Goal: Use online tool/utility: Utilize a website feature to perform a specific function

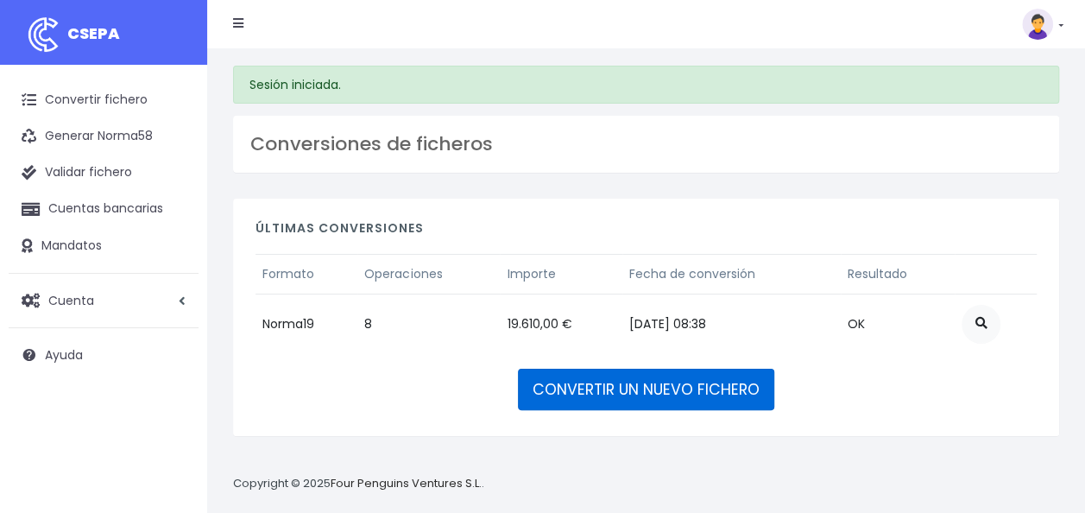
click at [582, 384] on link "CONVERTIR UN NUEVO FICHERO" at bounding box center [646, 388] width 256 height 41
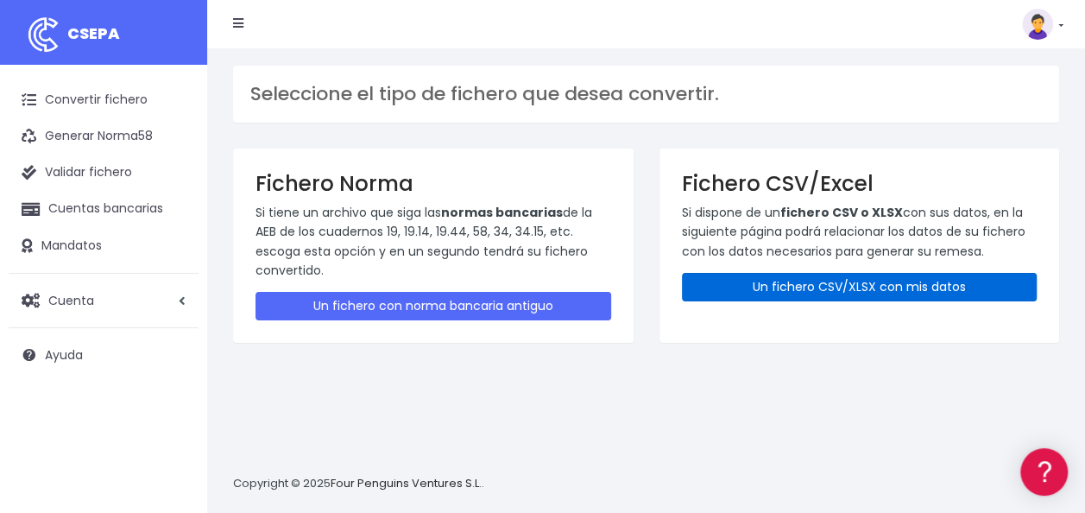
click at [851, 283] on link "Un fichero CSV/XLSX con mis datos" at bounding box center [860, 287] width 356 height 28
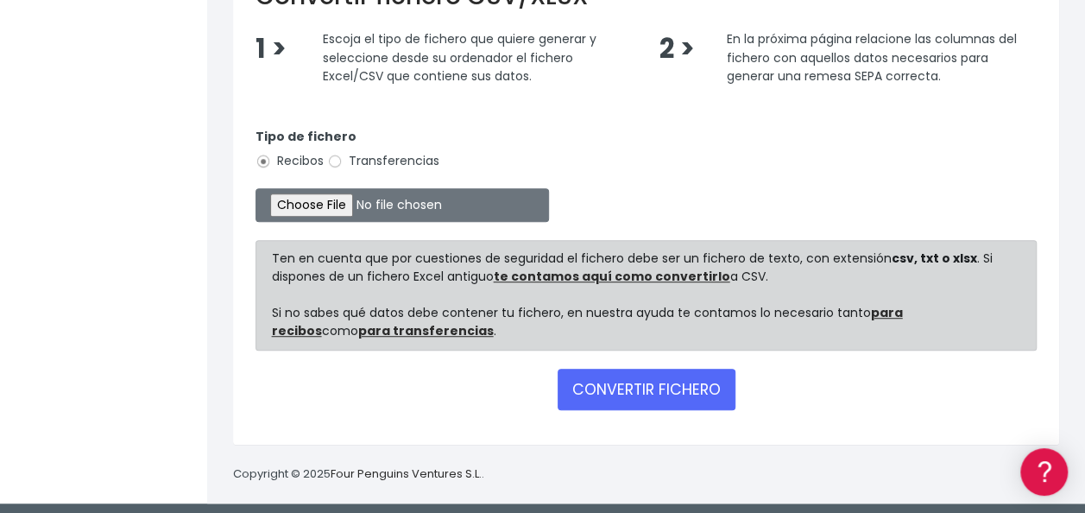
scroll to position [412, 0]
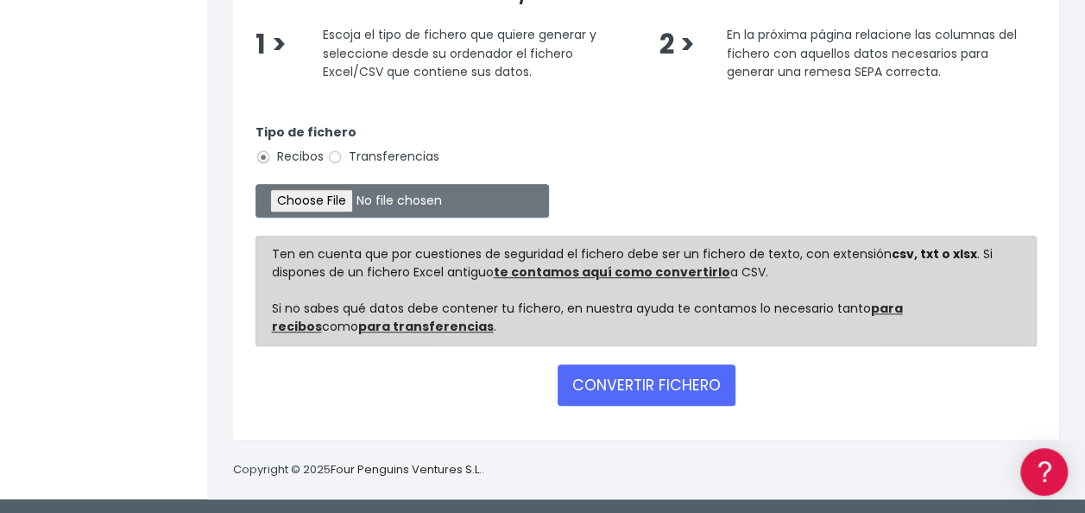
click at [358, 155] on label "Transferencias" at bounding box center [383, 157] width 112 height 18
click at [343, 155] on input "Transferencias" at bounding box center [335, 157] width 16 height 16
radio input "true"
click at [326, 183] on form "Tipo de fichero Recibos Transferencias Ten en cuenta que por cuestiones de segu…" at bounding box center [645, 261] width 781 height 312
click at [323, 197] on input "file" at bounding box center [401, 201] width 293 height 34
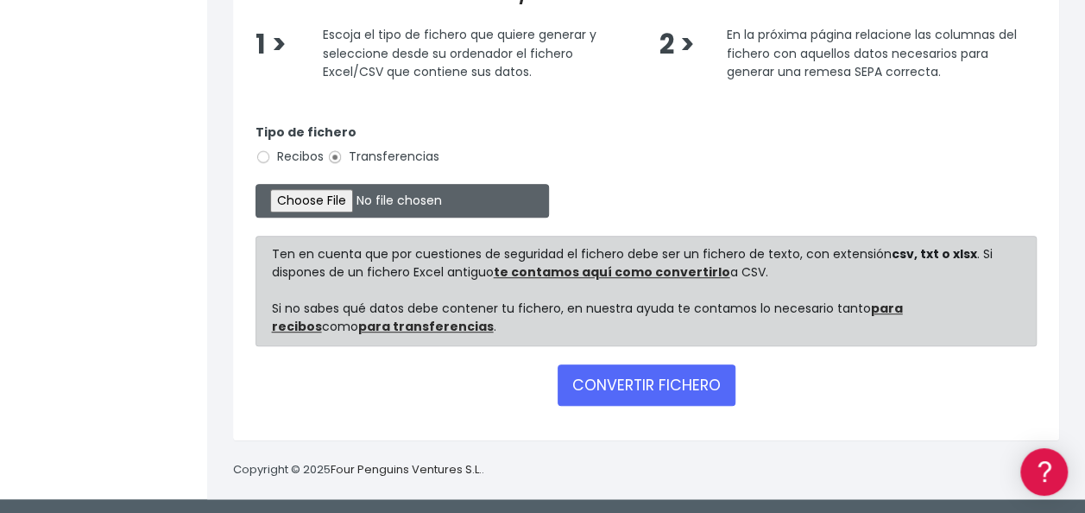
type input "C:\fakepath\0535 Transferencias varias PAGO KAVE HOME.csv"
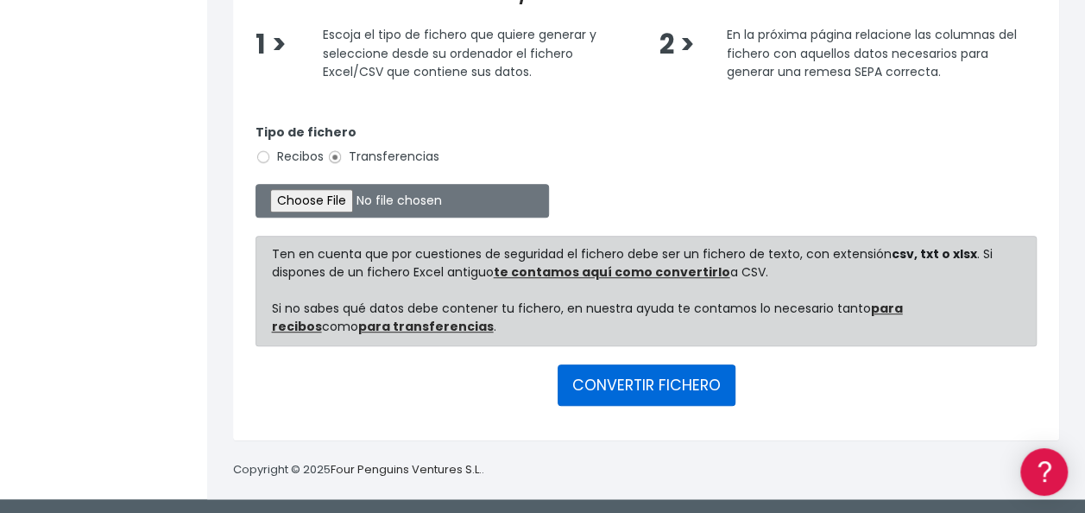
click at [632, 373] on button "CONVERTIR FICHERO" at bounding box center [646, 384] width 178 height 41
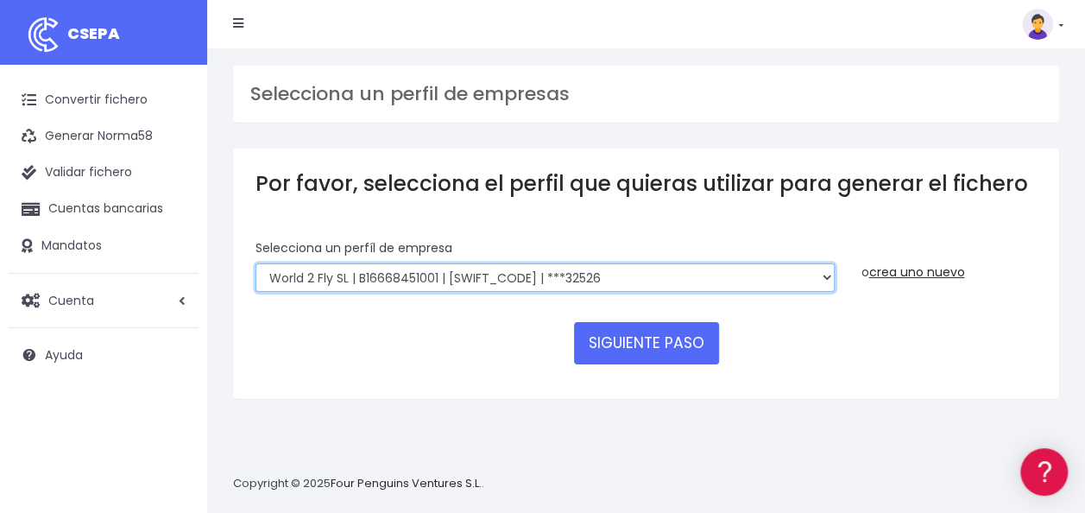
drag, startPoint x: 393, startPoint y: 285, endPoint x: 395, endPoint y: 276, distance: 9.0
click at [393, 285] on select "WORLD2MEET,S.L.U | b62880992 | [SWIFT_CODE] | ***97721 World 2 Meet SLU | B6288…" at bounding box center [544, 277] width 579 height 29
click at [255, 263] on select "WORLD2MEET,S.L.U | b62880992 | [SWIFT_CODE] | ***97721 World 2 Meet SLU | B6288…" at bounding box center [544, 277] width 579 height 29
click at [526, 281] on select "WORLD2MEET,S.L.U | b62880992 | [SWIFT_CODE] | ***97721 World 2 Meet SLU | B6288…" at bounding box center [544, 277] width 579 height 29
select select "553"
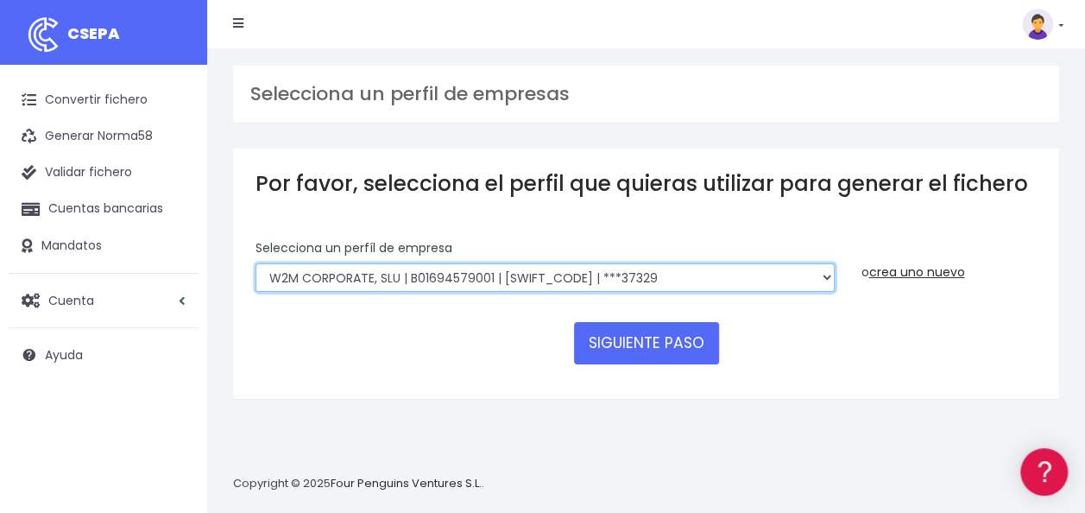
click at [255, 263] on select "WORLD2MEET,S.L.U | b62880992 | BSABESBBXXX | ***97721 World 2 Meet SLU | B62880…" at bounding box center [544, 277] width 579 height 29
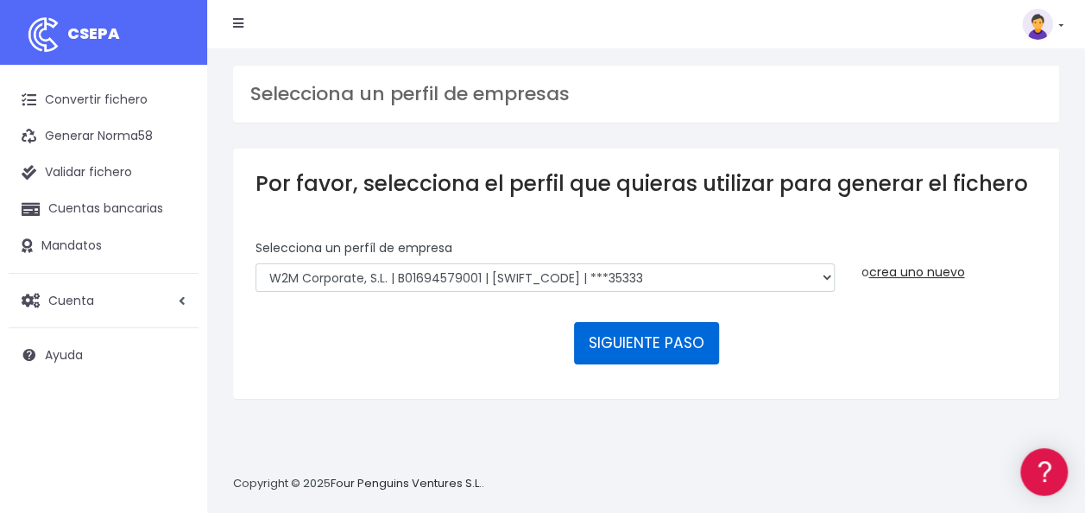
click at [654, 341] on button "SIGUIENTE PASO" at bounding box center [646, 342] width 145 height 41
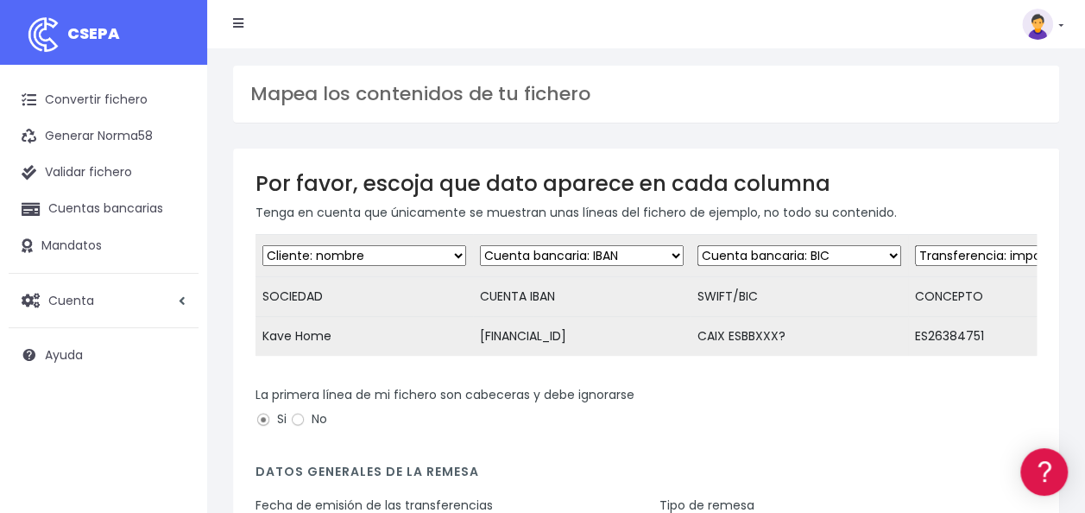
click at [801, 252] on select "Desechar campo Cliente: nombre Cliente: DNI Cliente: Email Cliente: referencia …" at bounding box center [799, 255] width 204 height 21
select select "dismiss"
click at [697, 245] on select "Desechar campo Cliente: nombre Cliente: DNI Cliente: Email Cliente: referencia …" at bounding box center [799, 255] width 204 height 21
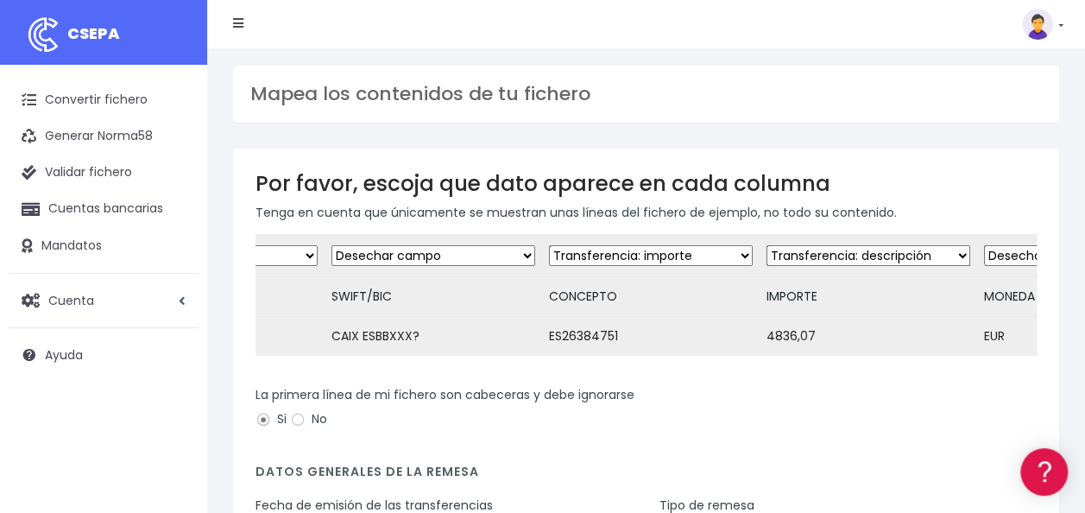
scroll to position [0, 449]
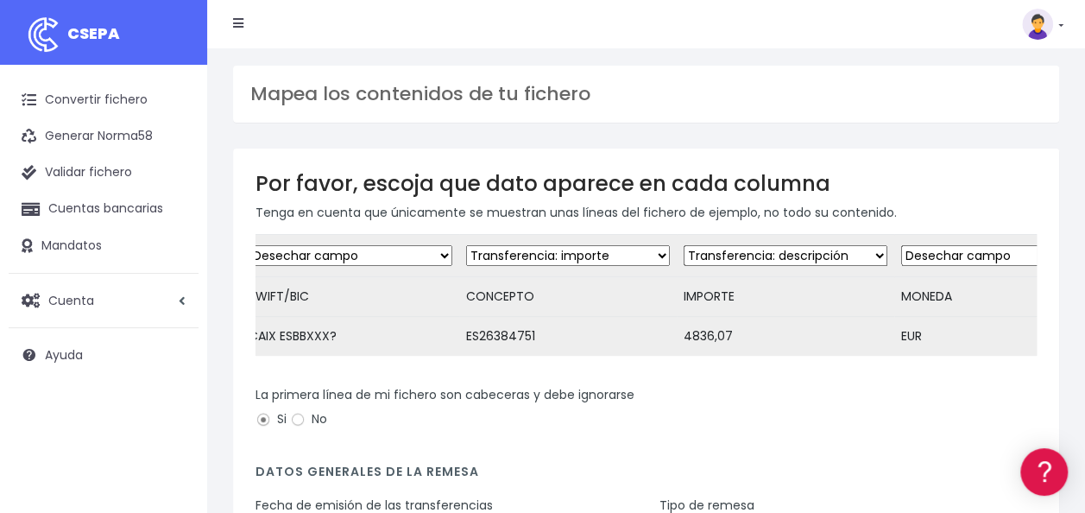
click at [599, 252] on select "Desechar campo Cliente: nombre Cliente: DNI Cliente: Email Cliente: referencia …" at bounding box center [568, 255] width 204 height 21
select select "description"
click at [466, 245] on select "Desechar campo Cliente: nombre Cliente: DNI Cliente: Email Cliente: referencia …" at bounding box center [568, 255] width 204 height 21
click at [740, 254] on select "Desechar campo Cliente: nombre Cliente: DNI Cliente: Email Cliente: referencia …" at bounding box center [785, 255] width 204 height 21
select select "amount"
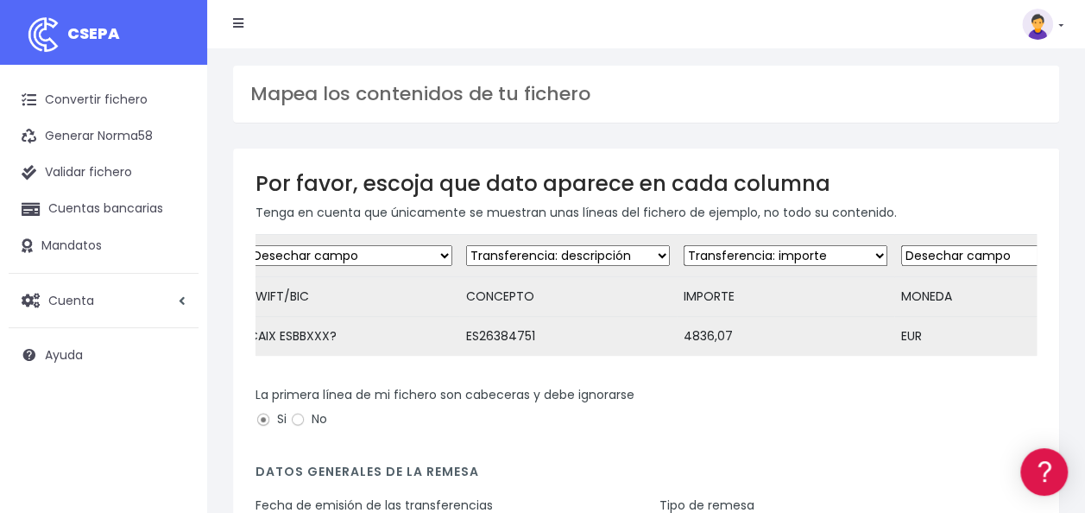
click at [683, 245] on select "Desechar campo Cliente: nombre Cliente: DNI Cliente: Email Cliente: referencia …" at bounding box center [785, 255] width 204 height 21
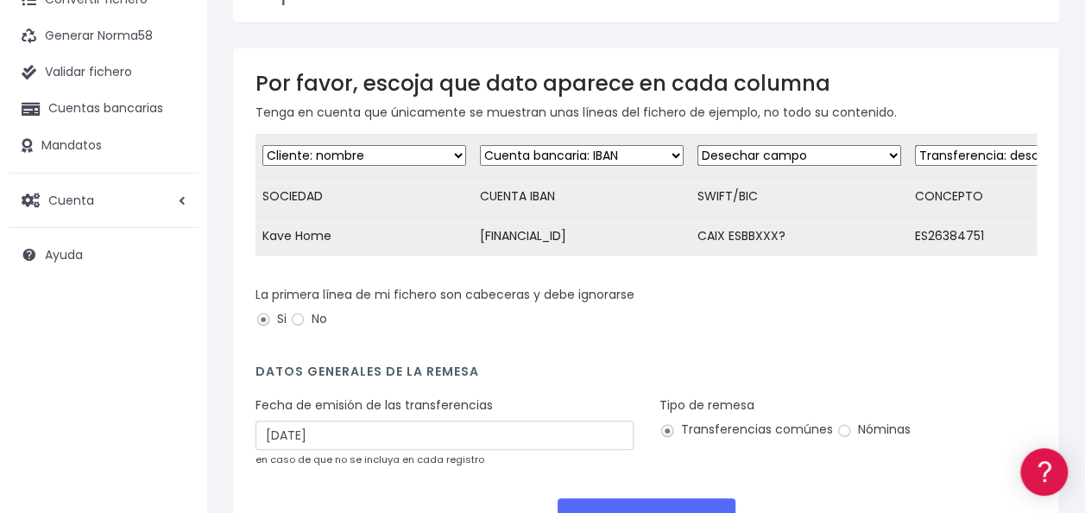
scroll to position [246, 0]
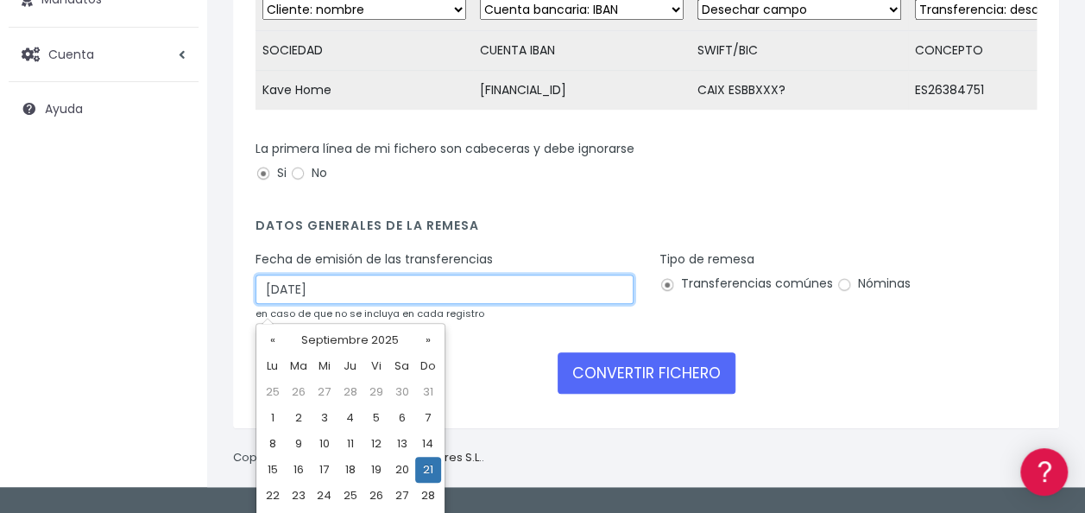
click at [314, 302] on input "21/09/2025" at bounding box center [444, 288] width 378 height 29
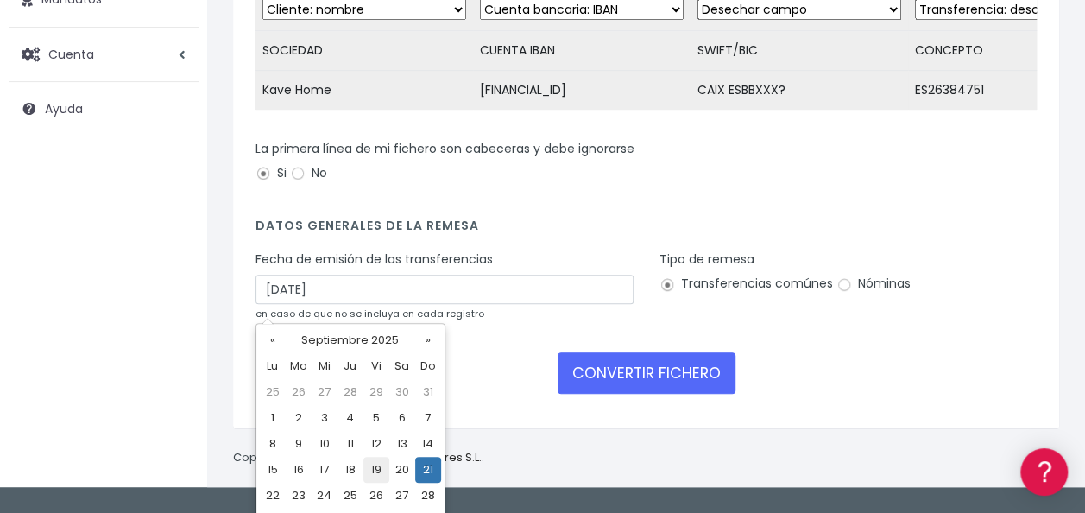
click at [374, 469] on td "19" at bounding box center [376, 469] width 26 height 26
type input "19/09/2025"
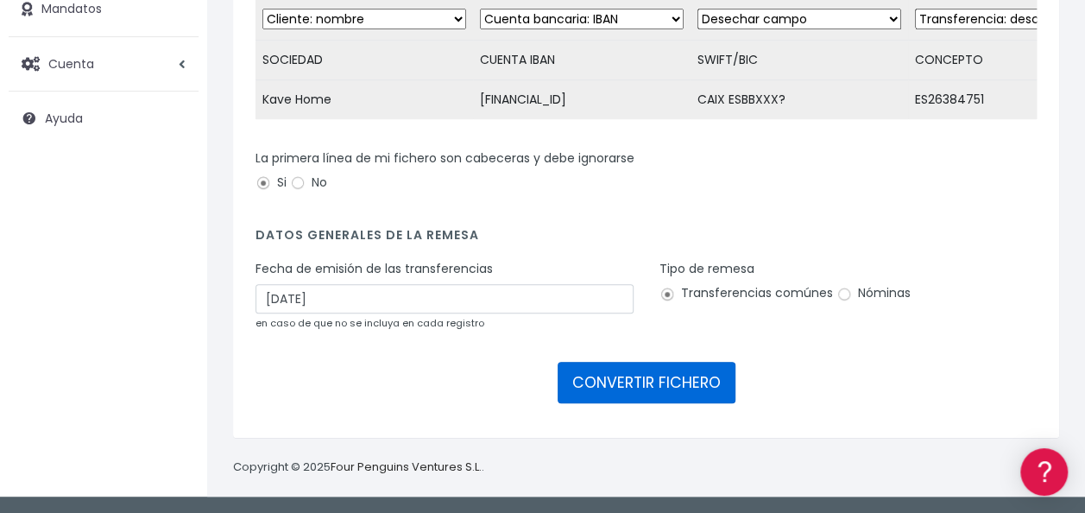
click at [640, 379] on button "CONVERTIR FICHERO" at bounding box center [646, 382] width 178 height 41
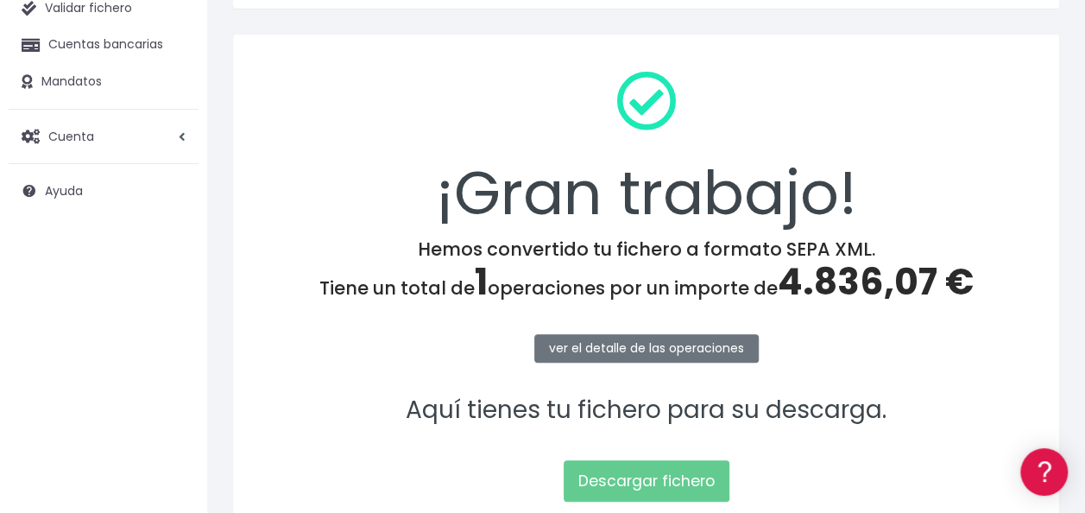
scroll to position [259, 0]
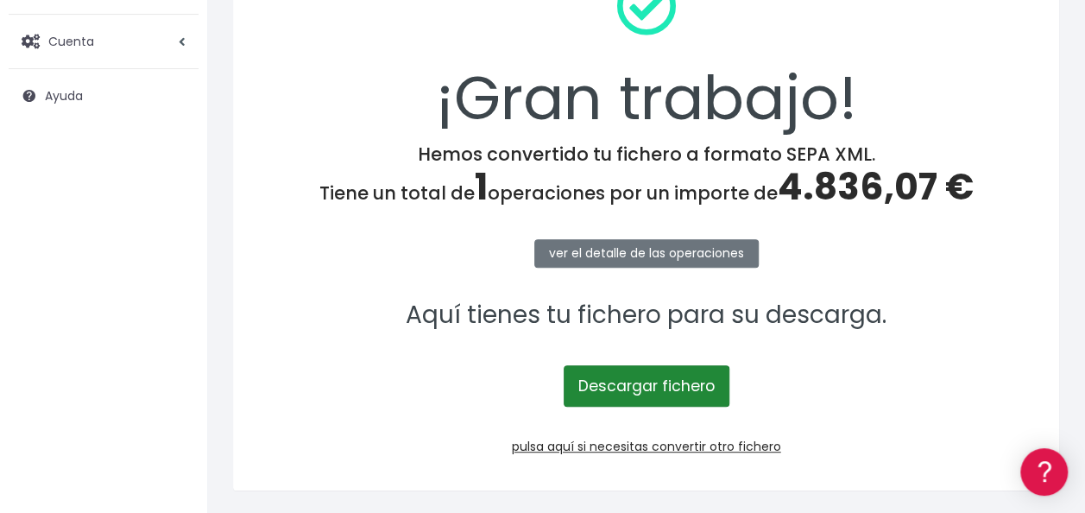
click at [657, 377] on link "Descargar fichero" at bounding box center [646, 385] width 166 height 41
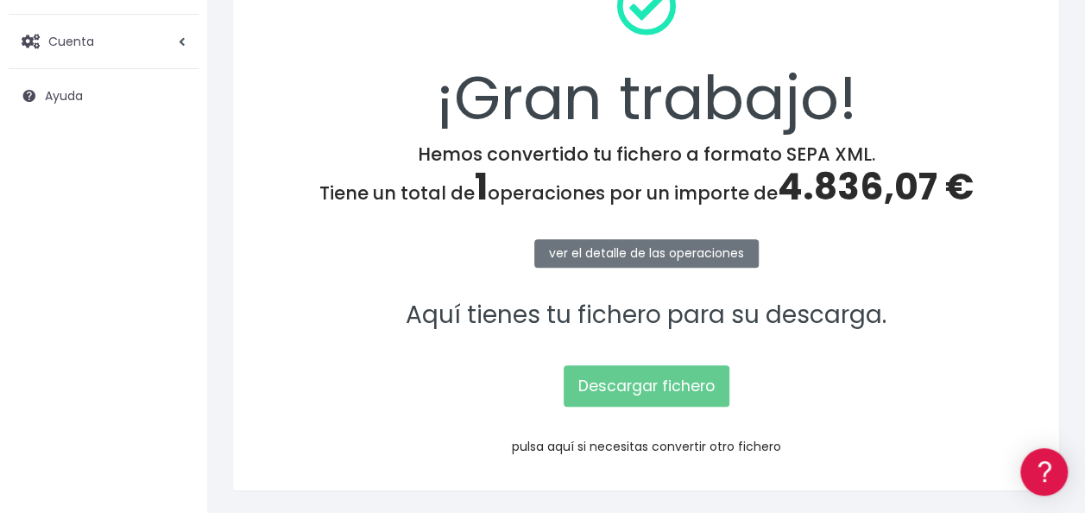
click at [671, 440] on link "pulsa aquí si necesitas convertir otro fichero" at bounding box center [646, 445] width 269 height 17
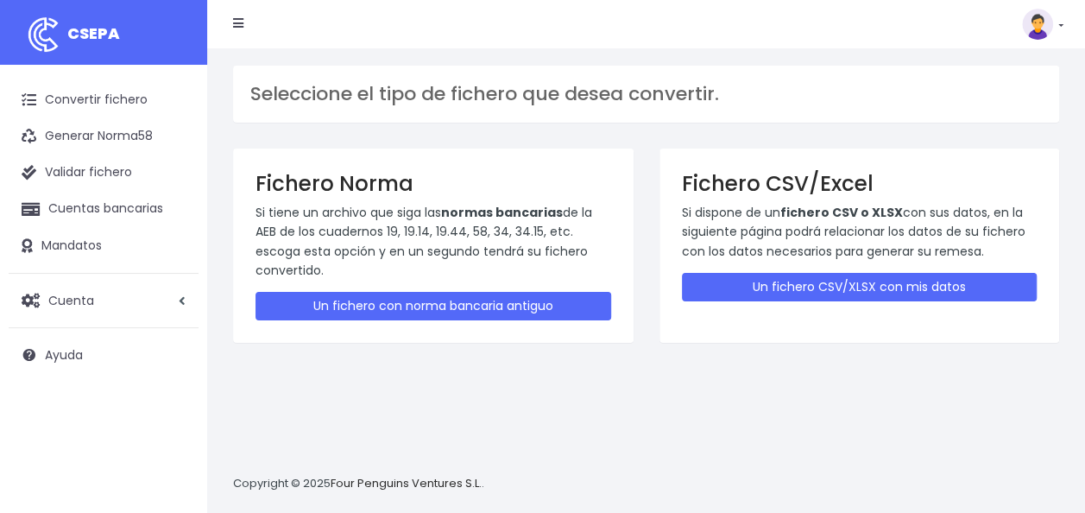
click at [834, 254] on p "Si dispone de un fichero CSV o XLSX con sus datos, en la siguiente página podrá…" at bounding box center [860, 232] width 356 height 58
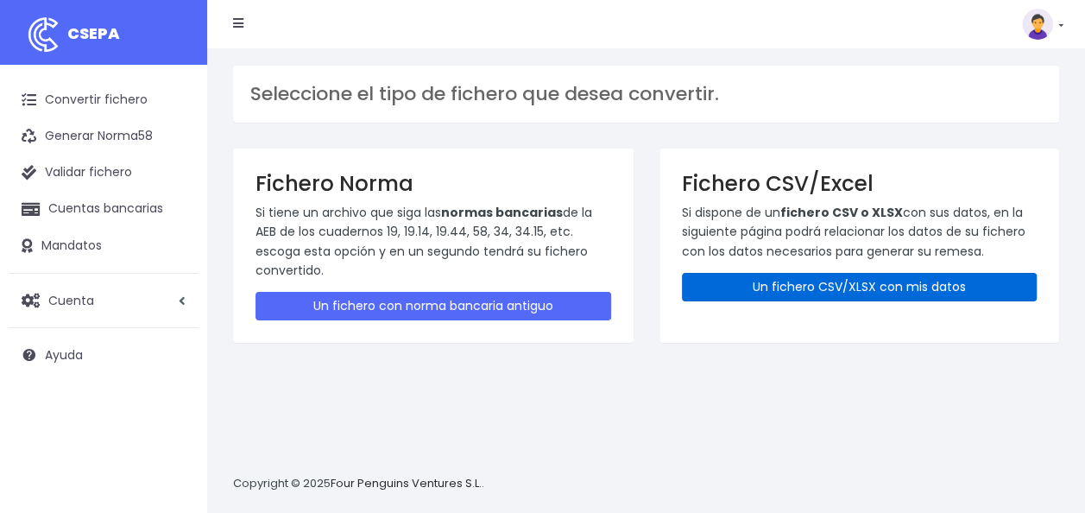
click at [799, 291] on link "Un fichero CSV/XLSX con mis datos" at bounding box center [860, 287] width 356 height 28
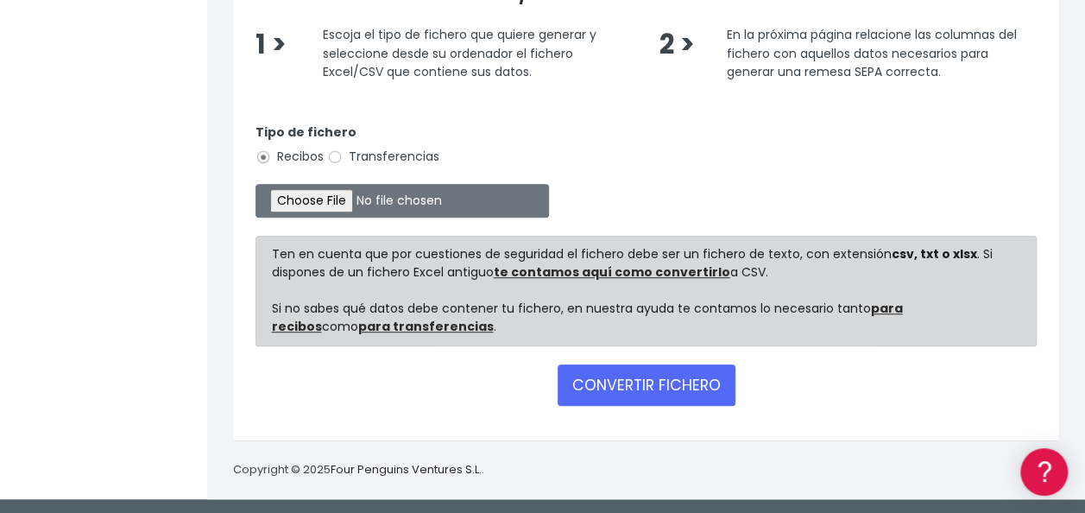
click at [412, 161] on label "Transferencias" at bounding box center [383, 157] width 112 height 18
click at [343, 161] on input "Transferencias" at bounding box center [335, 157] width 16 height 16
radio input "true"
click at [345, 198] on input "file" at bounding box center [401, 201] width 293 height 34
type input "C:\fakepath\0530 Transferencias varias pago comisiones GUIAS ICELANDAIR VITA.csv"
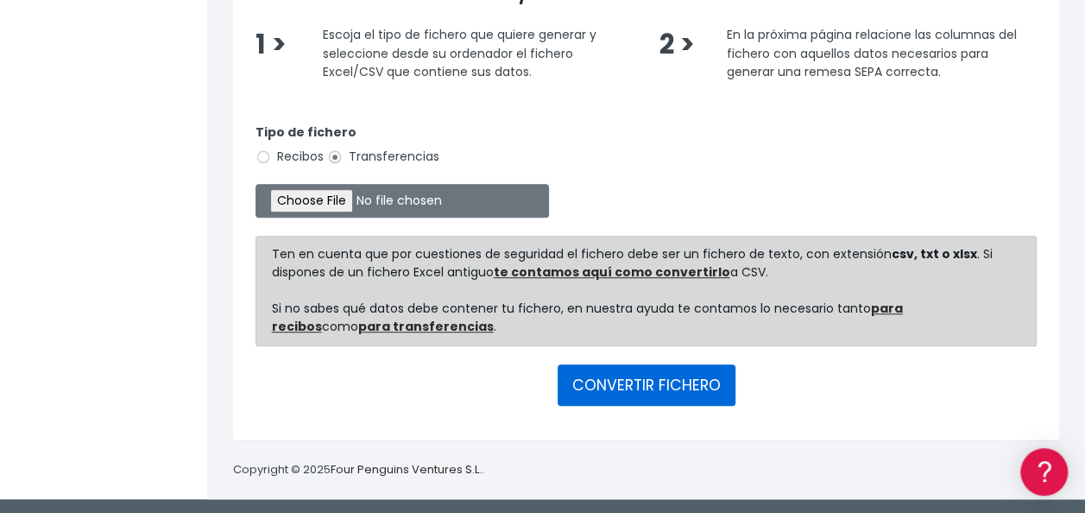
click at [652, 384] on button "CONVERTIR FICHERO" at bounding box center [646, 384] width 178 height 41
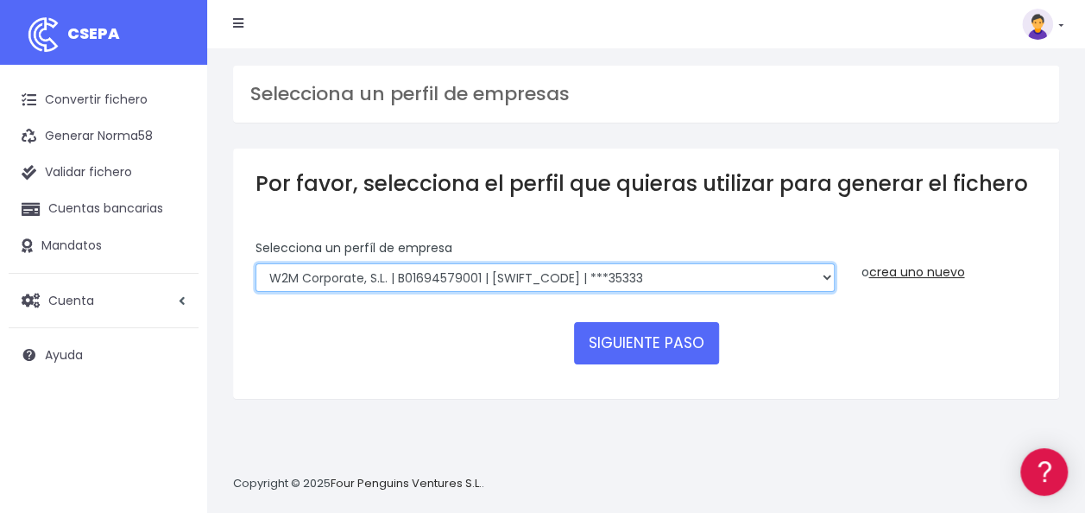
click at [366, 268] on select "WORLD2MEET,S.L.U | b62880992 | BSABESBBXXX | ***97721 World 2 Meet SLU | B62880…" at bounding box center [544, 277] width 579 height 29
click at [718, 270] on select "WORLD2MEET,S.L.U | b62880992 | BSABESBBXXX | ***97721 World 2 Meet SLU | B62880…" at bounding box center [544, 277] width 579 height 29
click at [255, 263] on select "WORLD2MEET,S.L.U | b62880992 | BSABESBBXXX | ***97721 World 2 Meet SLU | B62880…" at bounding box center [544, 277] width 579 height 29
click at [482, 272] on select "WORLD2MEET,S.L.U | b62880992 | BSABESBBXXX | ***97721 World 2 Meet SLU | B62880…" at bounding box center [544, 277] width 579 height 29
select select "43"
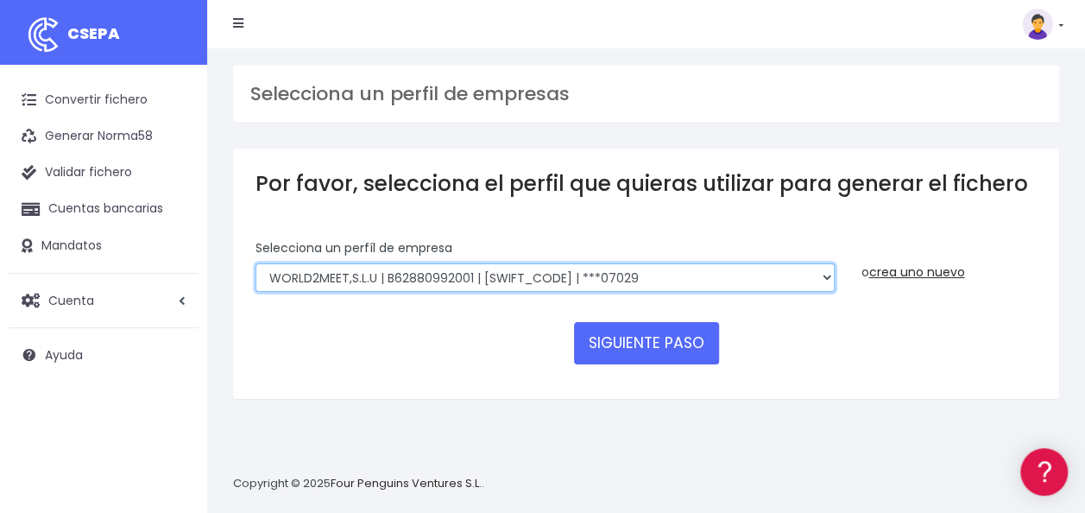
click at [255, 263] on select "WORLD2MEET,S.L.U | b62880992 | BSABESBBXXX | ***97721 World 2 Meet SLU | B62880…" at bounding box center [544, 277] width 579 height 29
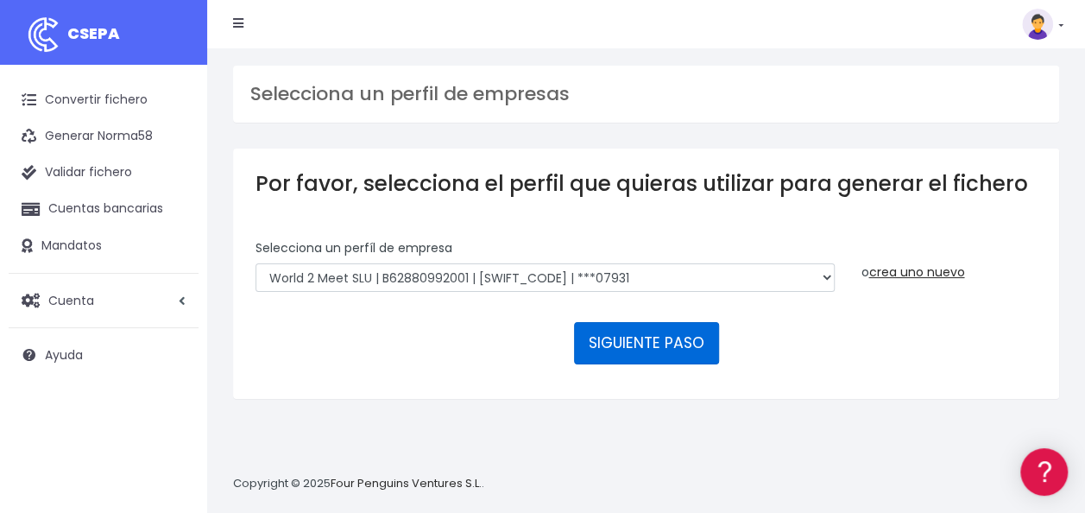
click at [649, 340] on button "SIGUIENTE PASO" at bounding box center [646, 342] width 145 height 41
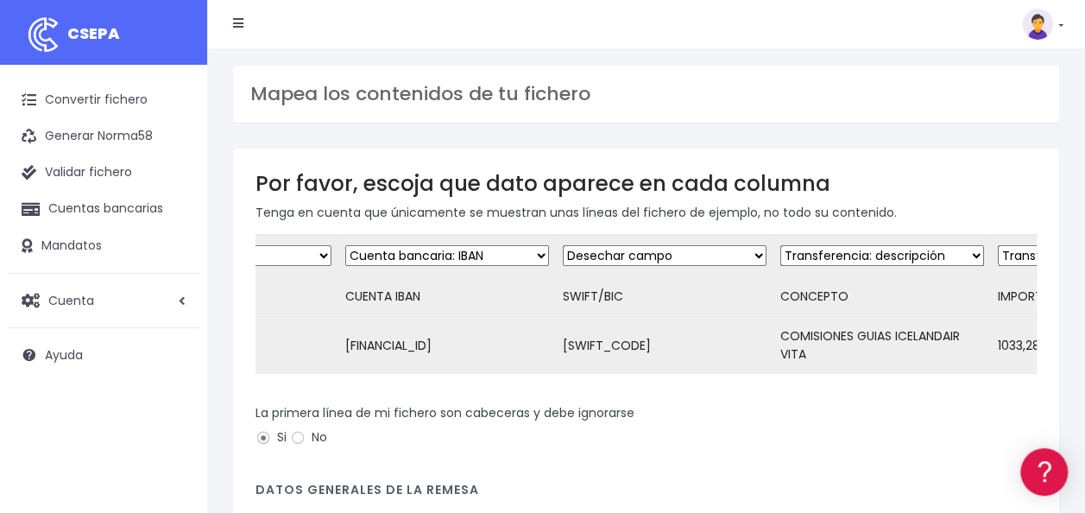
scroll to position [0, 154]
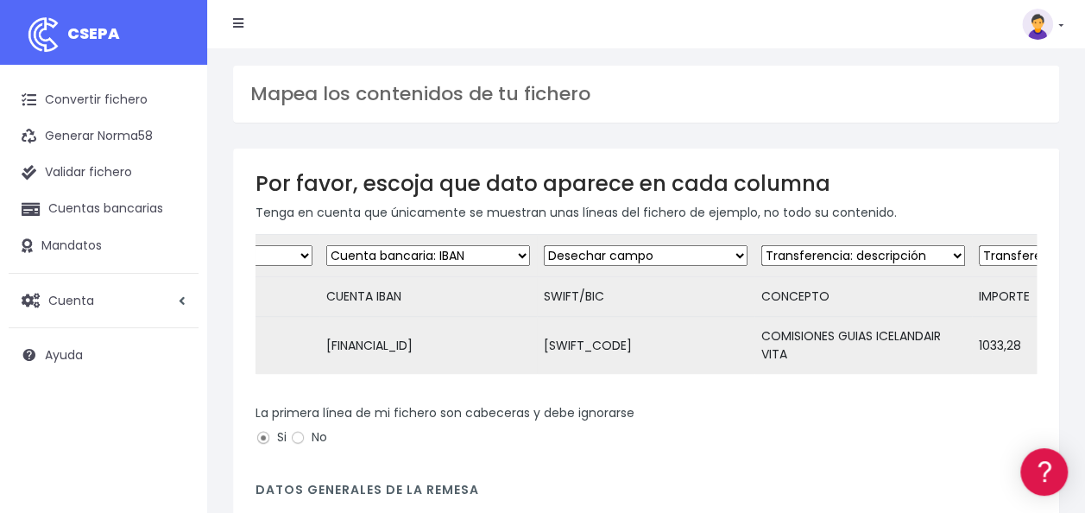
click at [637, 246] on select "Desechar campo Cliente: nombre Cliente: DNI Cliente: Email Cliente: referencia …" at bounding box center [646, 255] width 204 height 21
select select "bic"
click at [544, 245] on select "Desechar campo Cliente: nombre Cliente: DNI Cliente: Email Cliente: referencia …" at bounding box center [646, 255] width 204 height 21
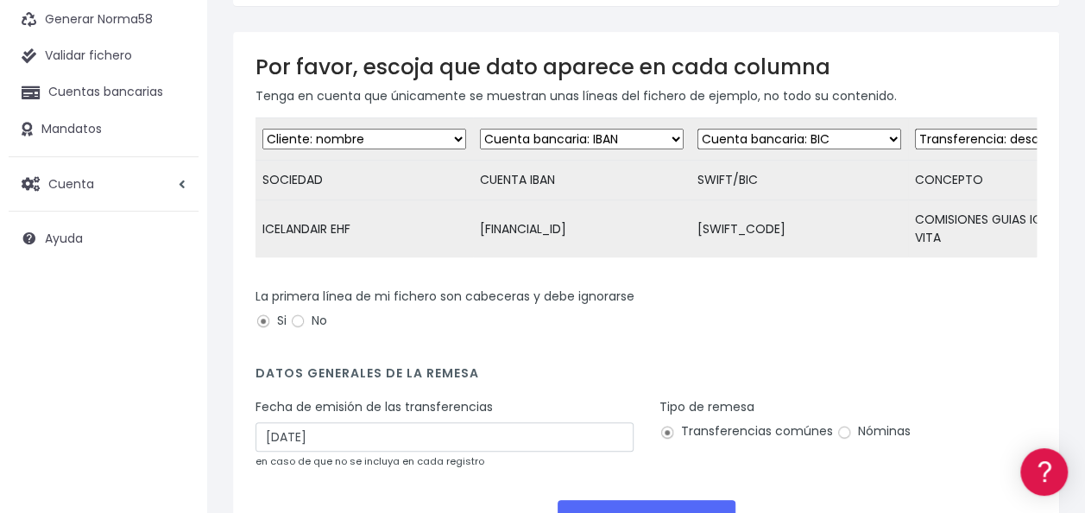
scroll to position [264, 0]
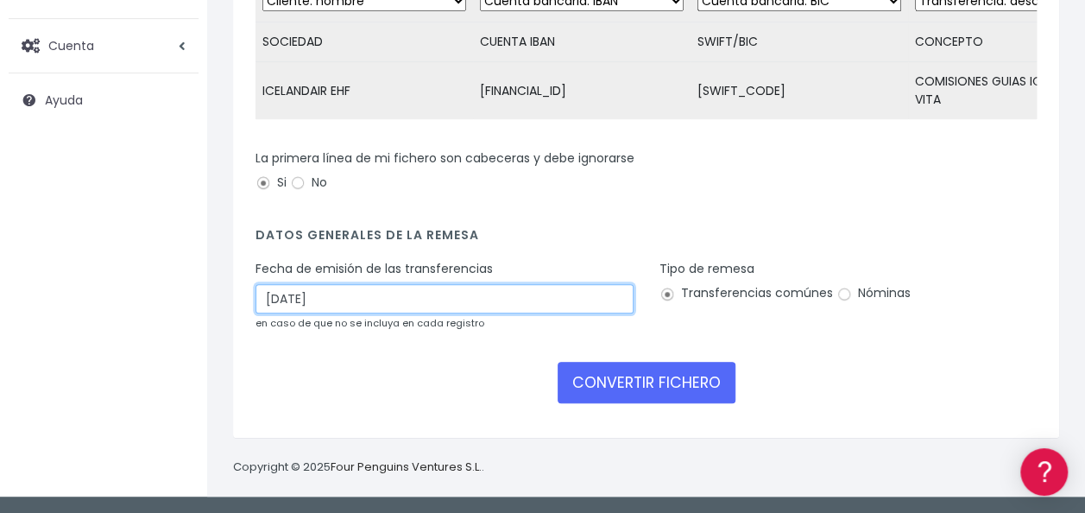
click at [352, 307] on input "21/09/2025" at bounding box center [444, 298] width 378 height 29
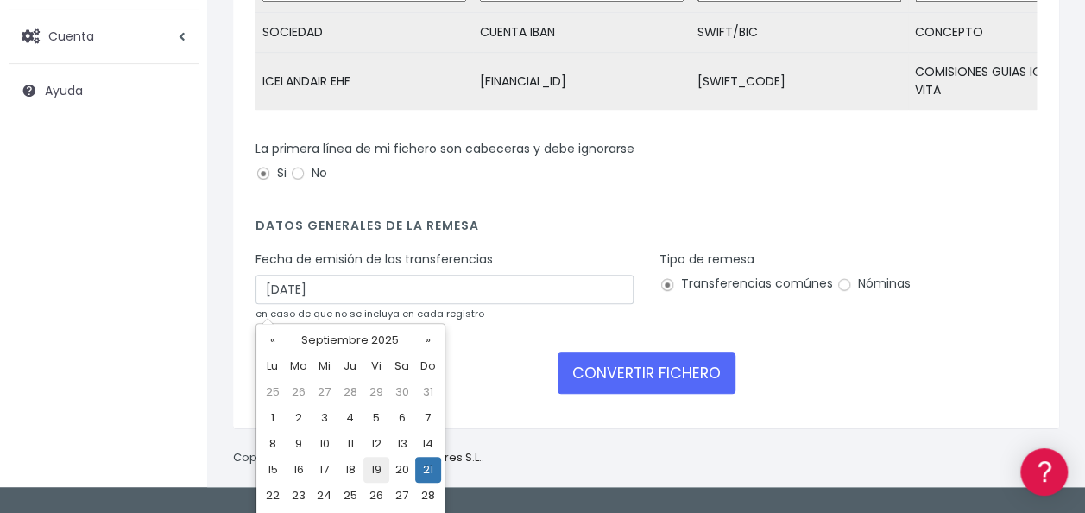
click at [380, 463] on td "19" at bounding box center [376, 469] width 26 height 26
type input "19/09/2025"
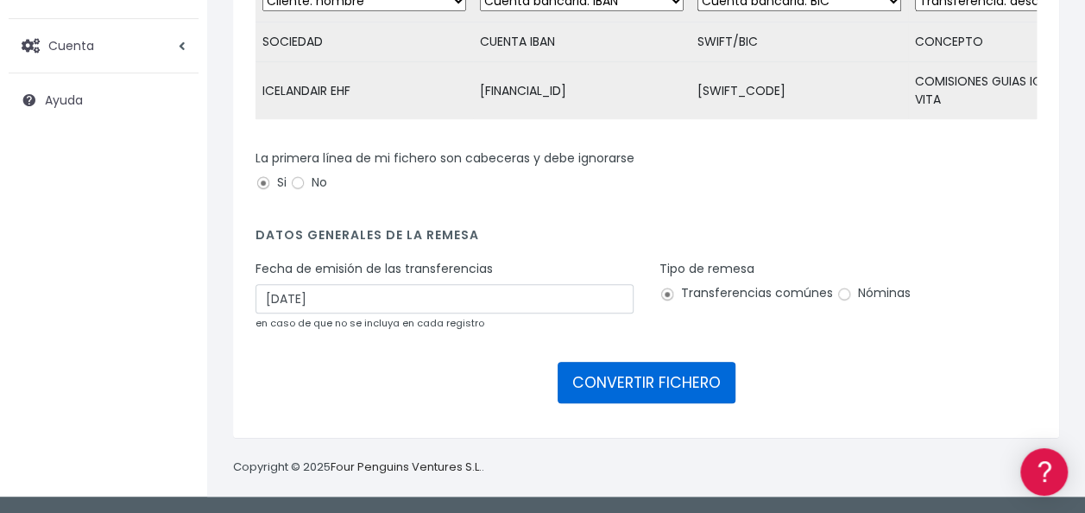
click at [658, 377] on button "CONVERTIR FICHERO" at bounding box center [646, 382] width 178 height 41
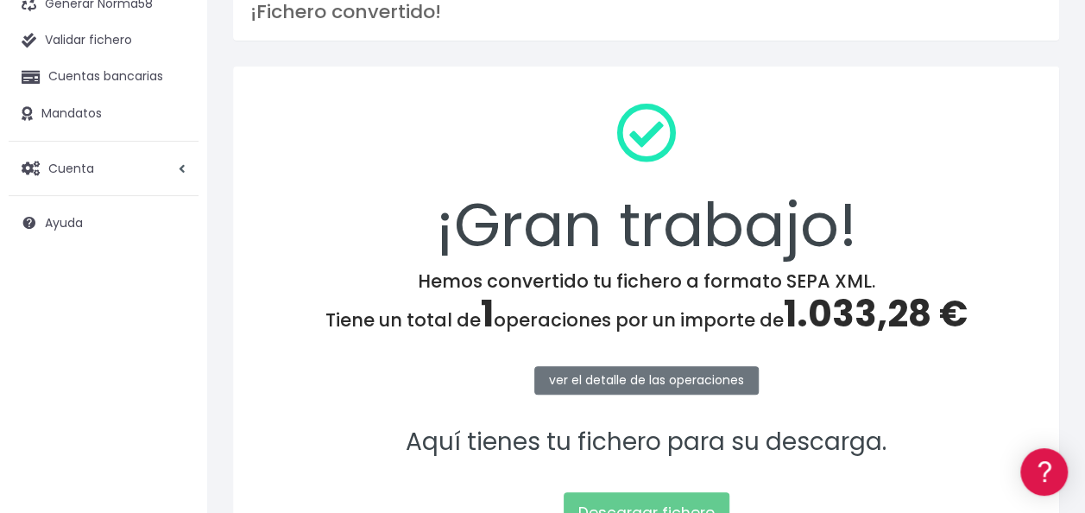
scroll to position [310, 0]
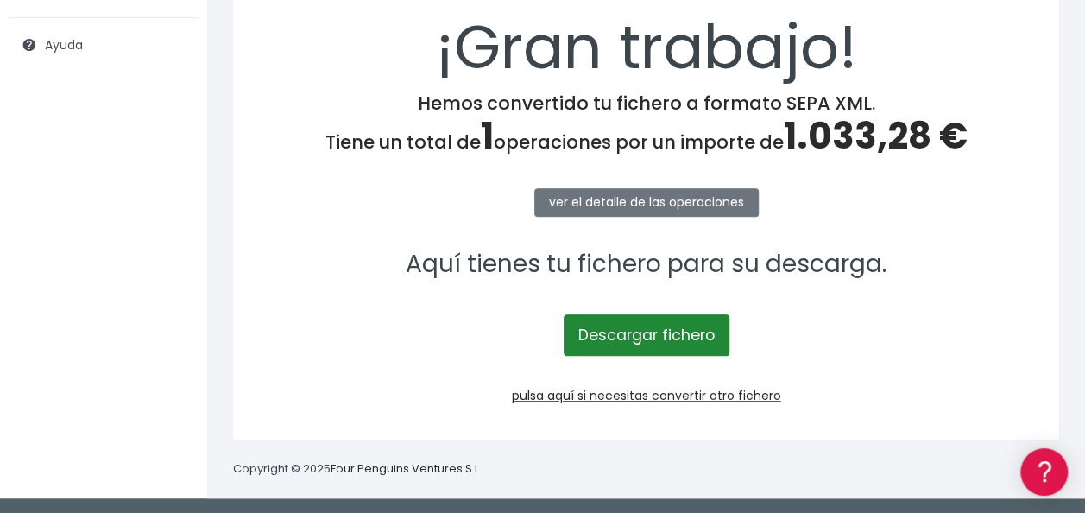
click at [677, 335] on link "Descargar fichero" at bounding box center [646, 334] width 166 height 41
